Goal: Task Accomplishment & Management: Manage account settings

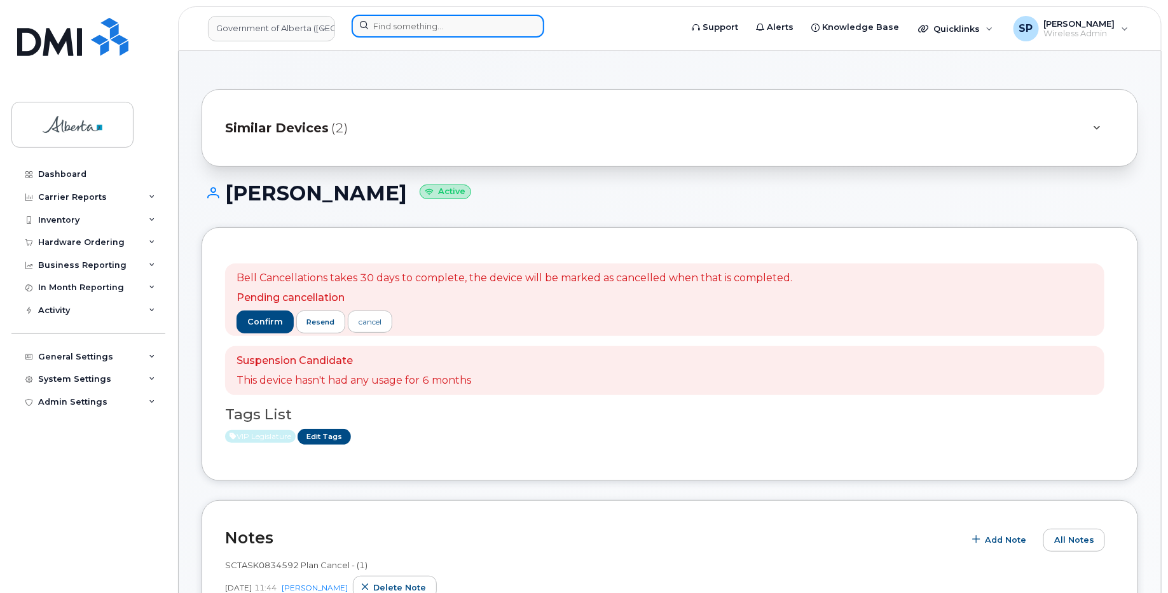
drag, startPoint x: 0, startPoint y: 0, endPoint x: 429, endPoint y: 22, distance: 429.8
click at [428, 21] on input at bounding box center [448, 26] width 193 height 23
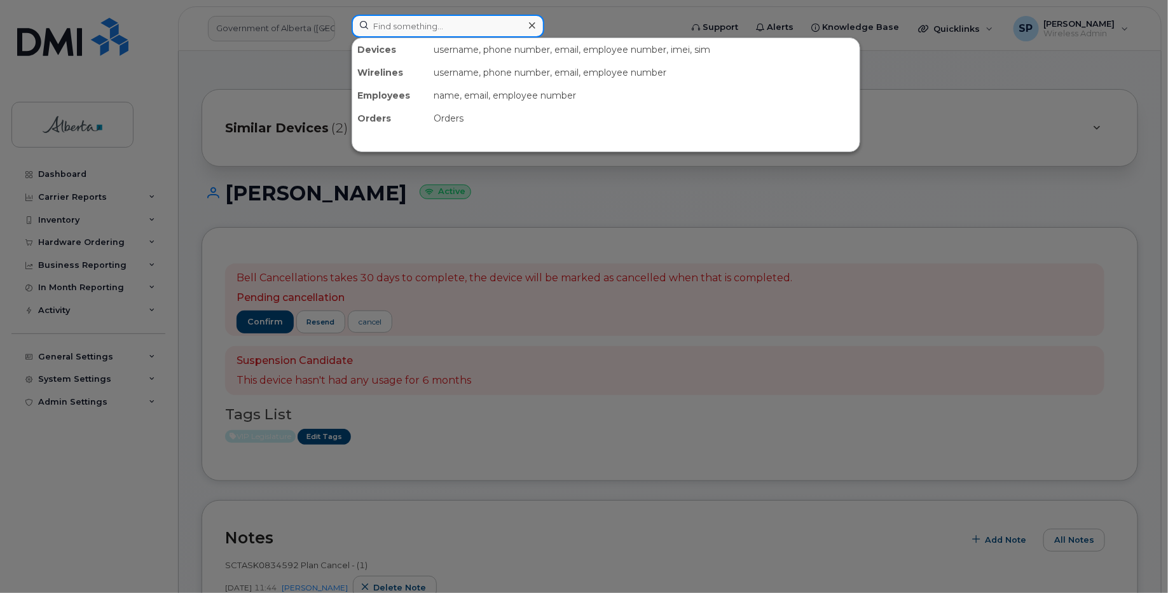
paste input "7802395127"
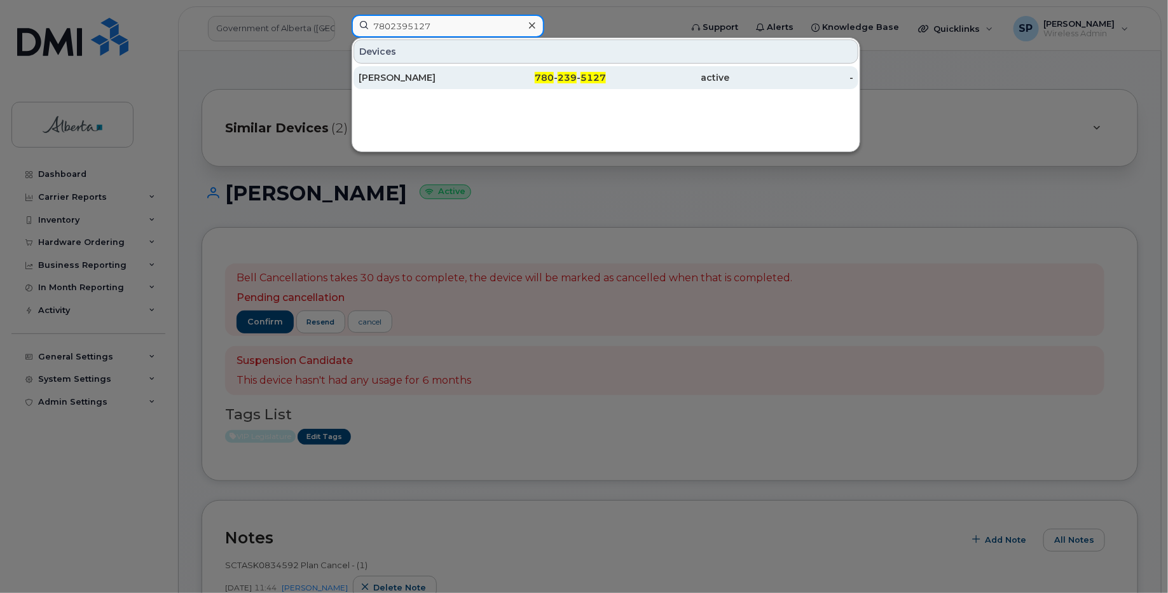
type input "7802395127"
click at [418, 76] on div "[PERSON_NAME]" at bounding box center [421, 77] width 124 height 13
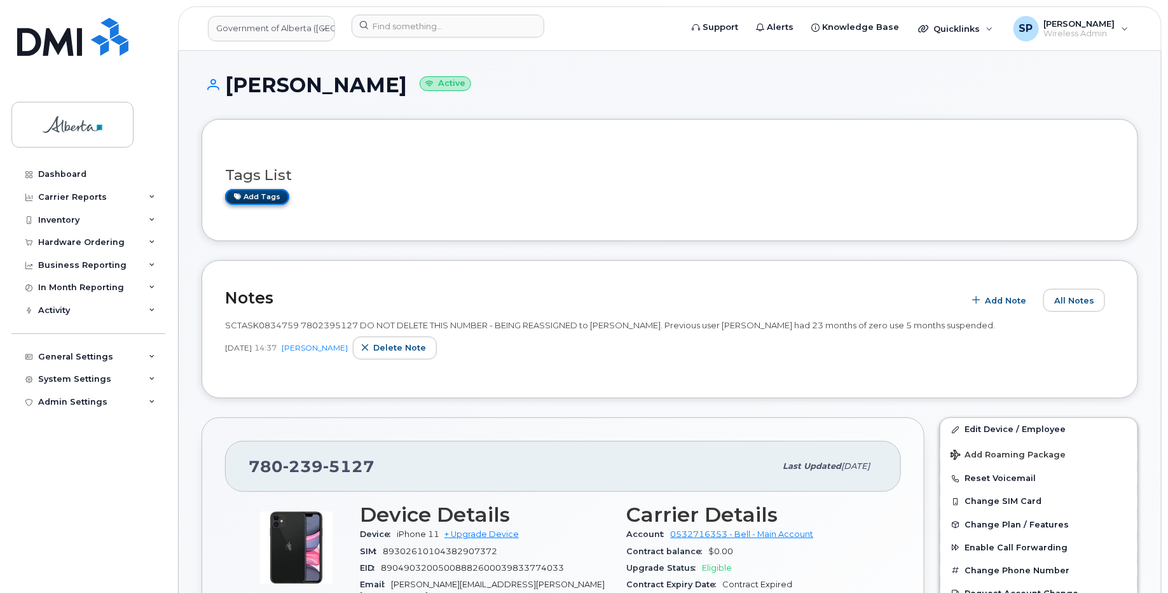
click at [265, 199] on link "Add tags" at bounding box center [257, 197] width 64 height 16
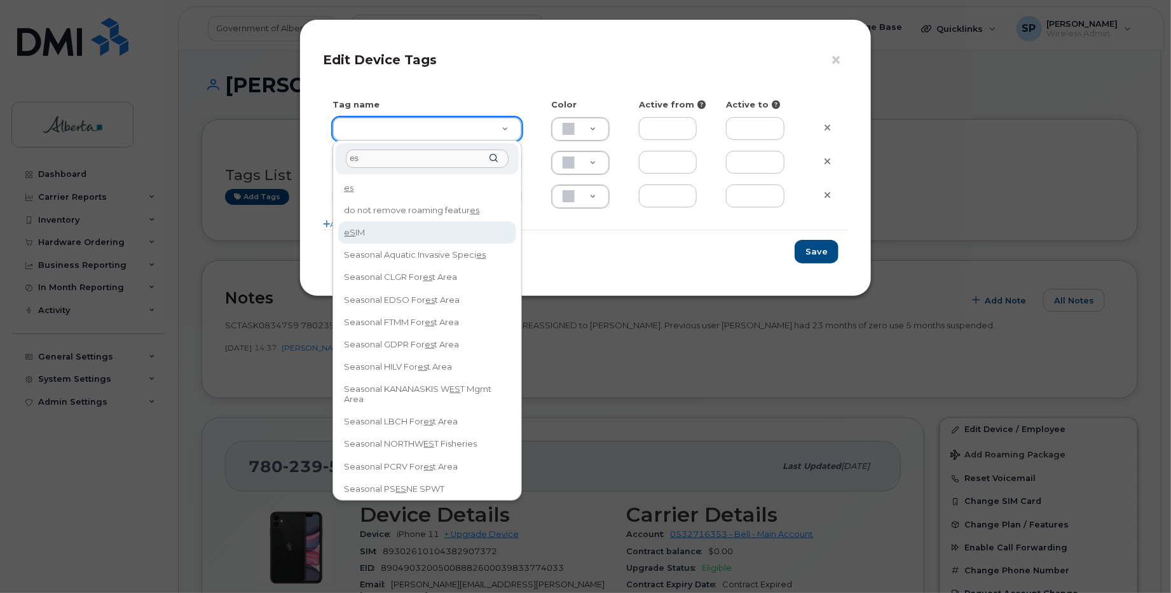
type input "es"
type input "eSIM"
type input "D6CDC1"
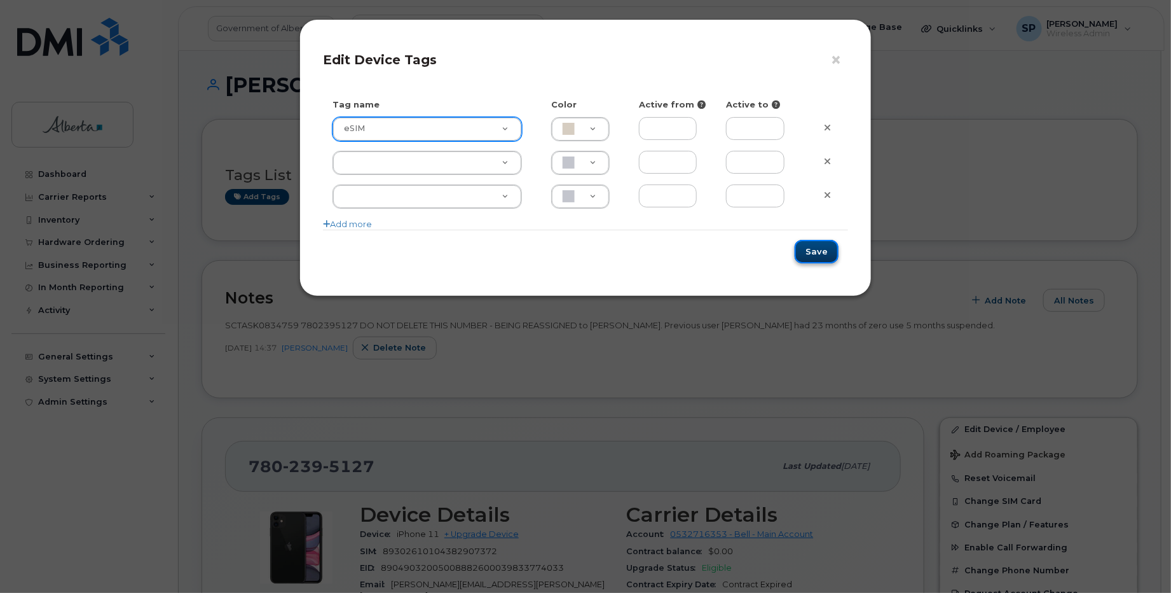
click at [812, 252] on button "Save" at bounding box center [817, 252] width 44 height 24
